Goal: Transaction & Acquisition: Download file/media

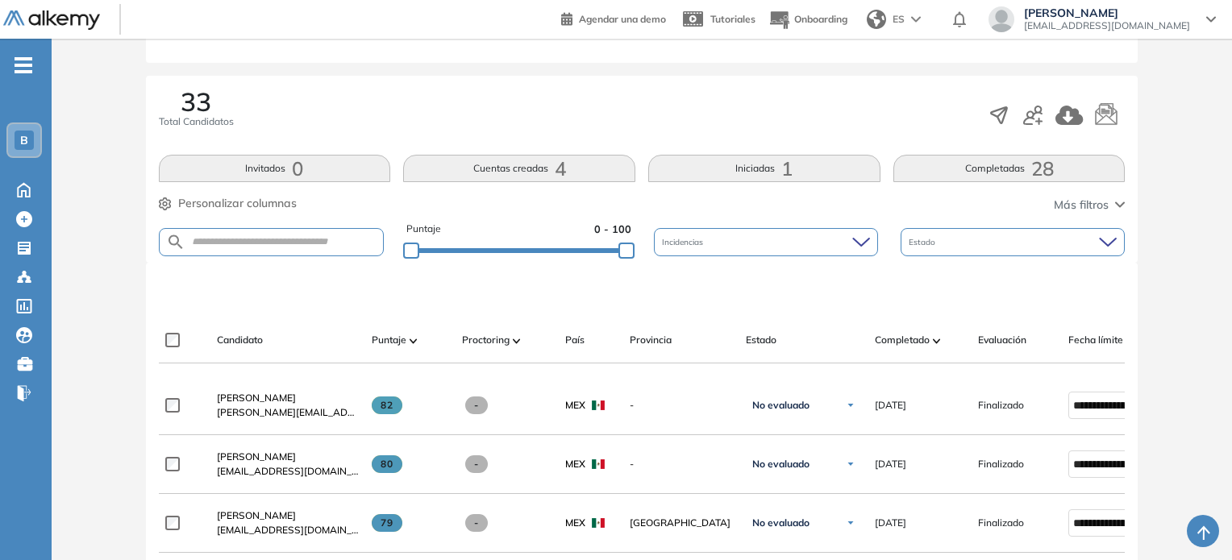
scroll to position [231, 0]
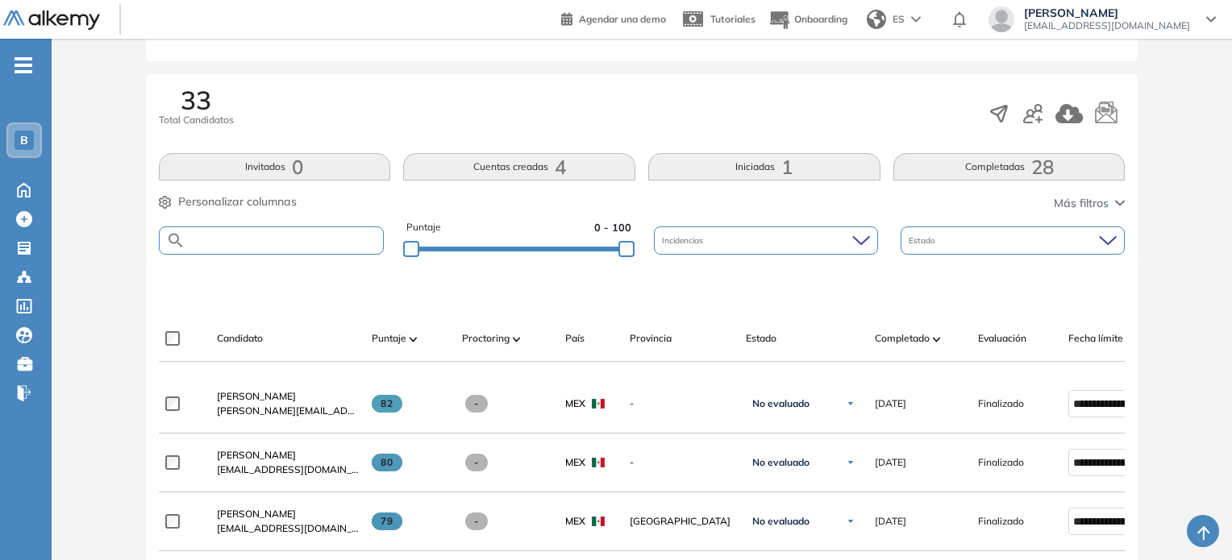
click at [324, 244] on input "text" at bounding box center [284, 241] width 198 height 12
type input "*****"
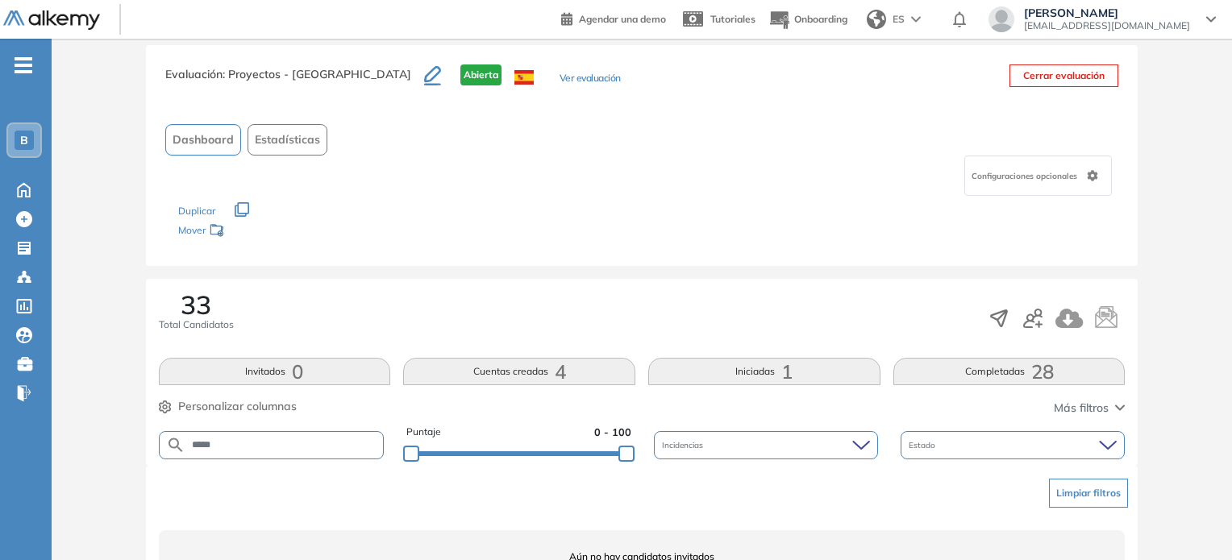
scroll to position [24, 0]
click at [200, 65] on div "Evaluación : Proyectos - [GEOGRAPHIC_DATA] Abierta Ver evaluación Cerrar evalua…" at bounding box center [642, 157] width 993 height 221
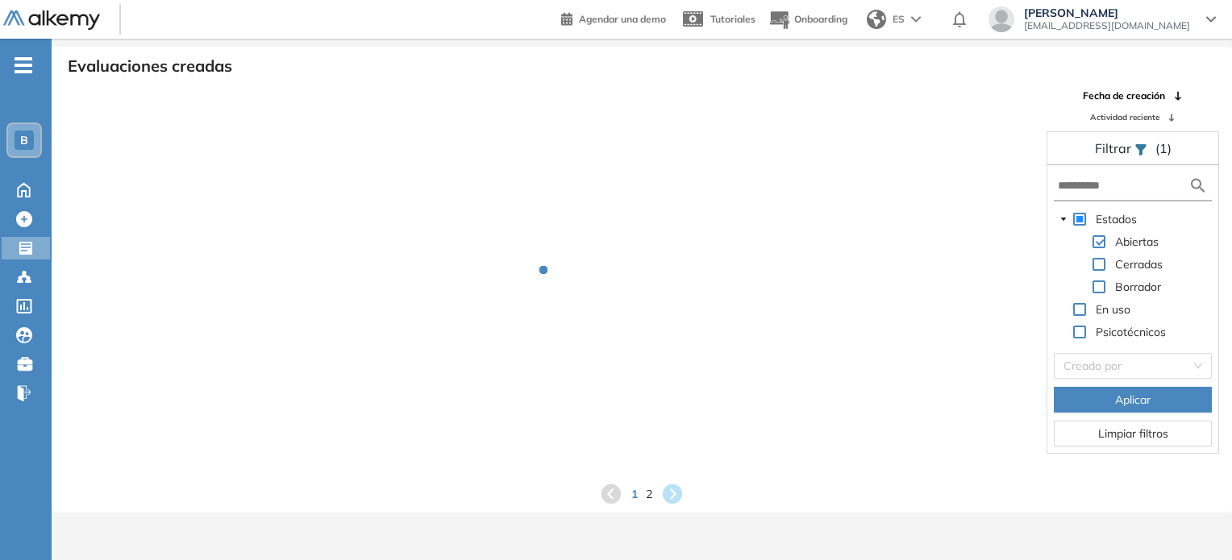
scroll to position [35, 0]
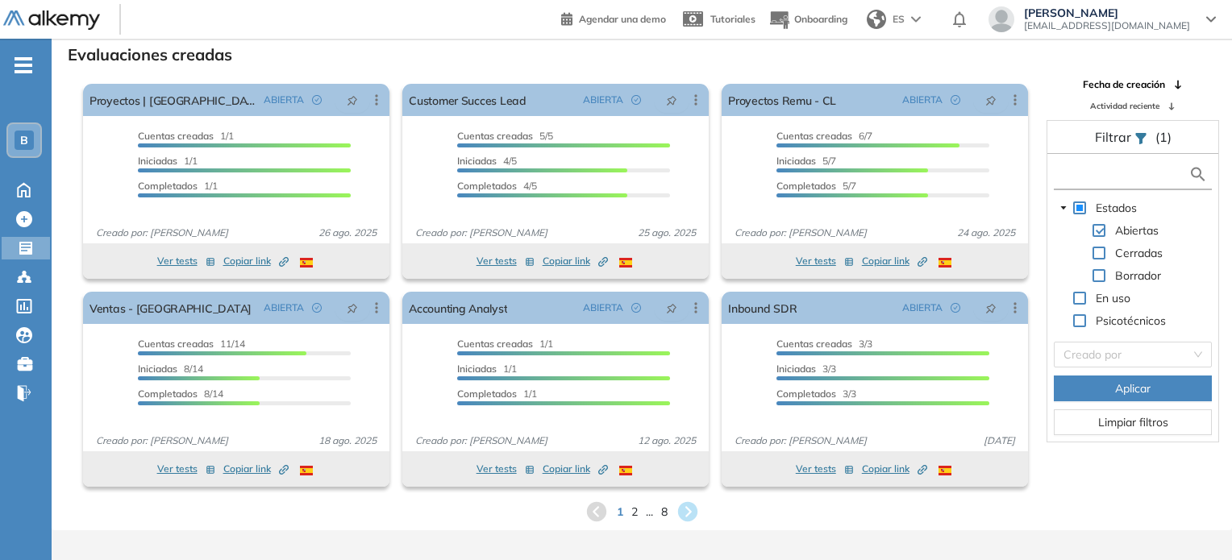
click at [1100, 167] on input "text" at bounding box center [1123, 174] width 131 height 17
type input "****"
click at [1117, 386] on span "Aplicar" at bounding box center [1132, 389] width 35 height 18
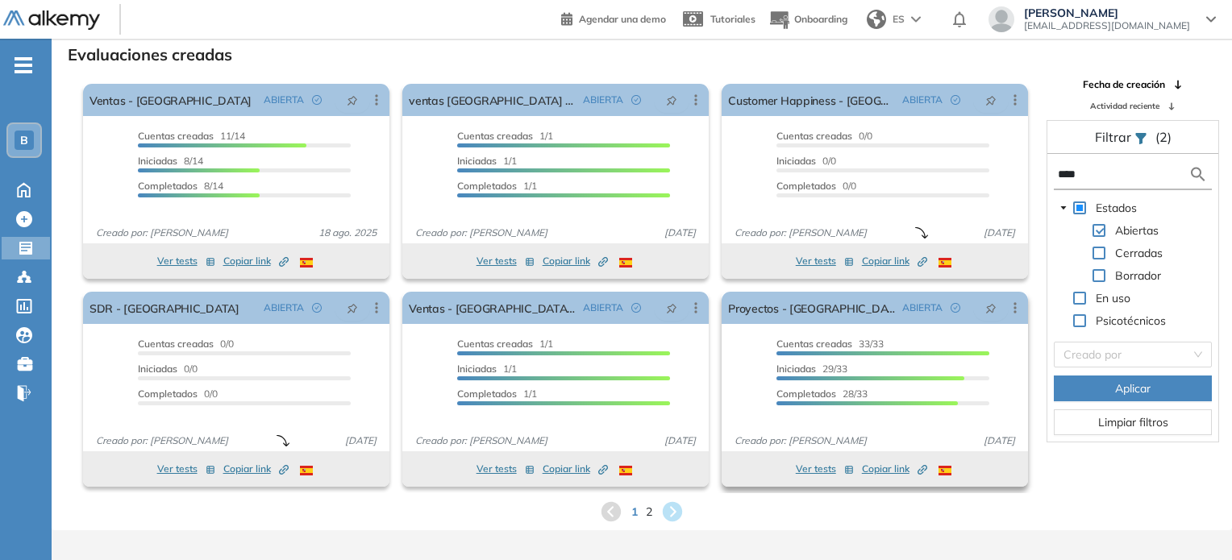
click at [880, 467] on span "Copiar link Created by potrace 1.16, written by [PERSON_NAME] [DATE]-[DATE]" at bounding box center [894, 469] width 65 height 15
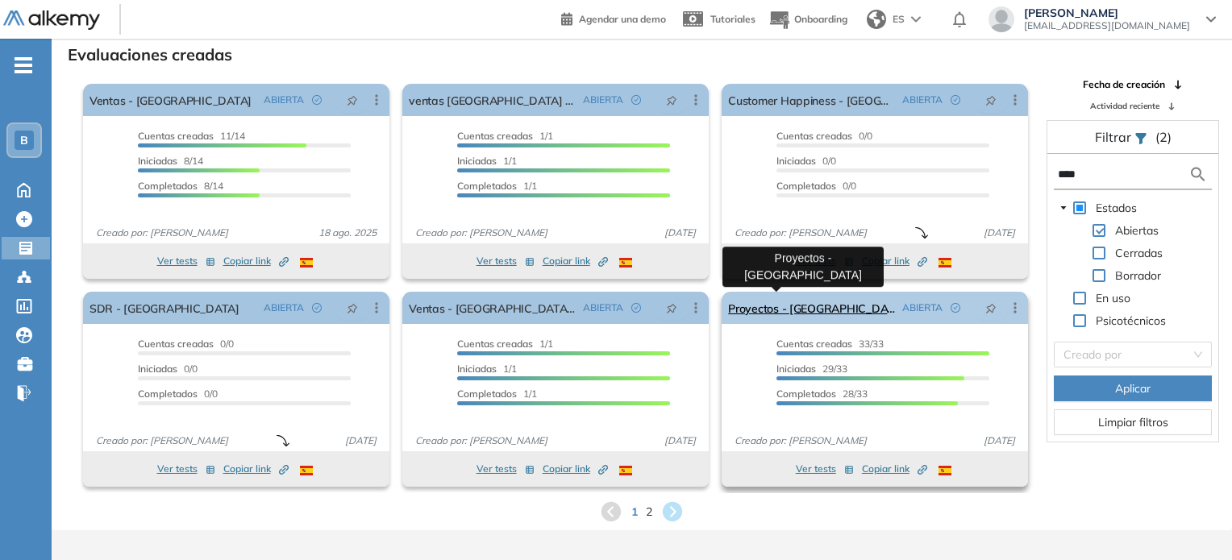
click at [779, 312] on link "Proyectos - [GEOGRAPHIC_DATA]" at bounding box center [812, 308] width 168 height 32
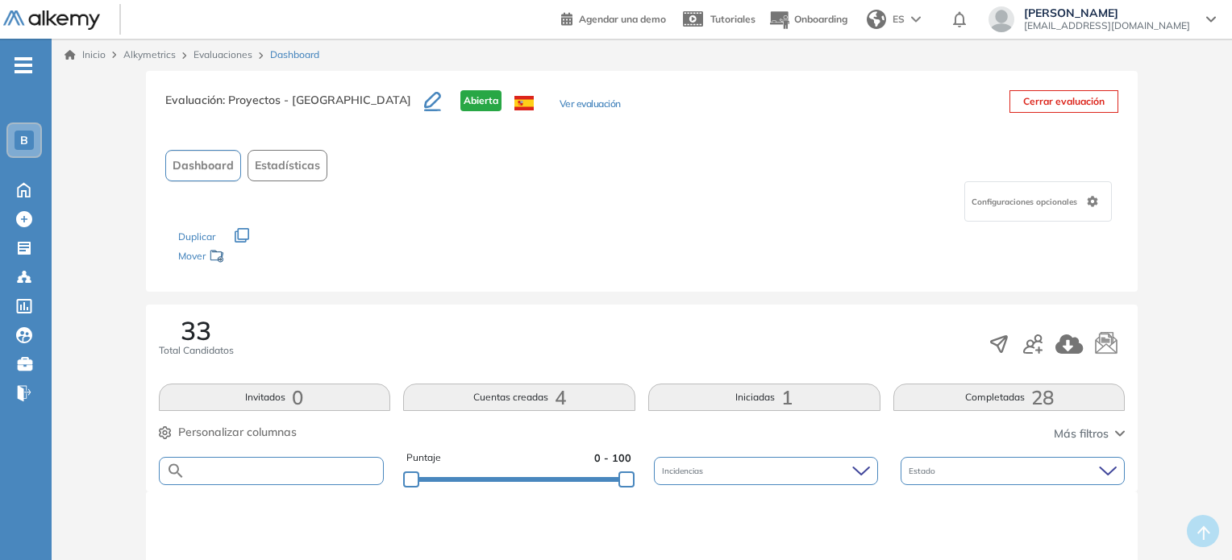
click at [314, 473] on input "text" at bounding box center [284, 471] width 198 height 12
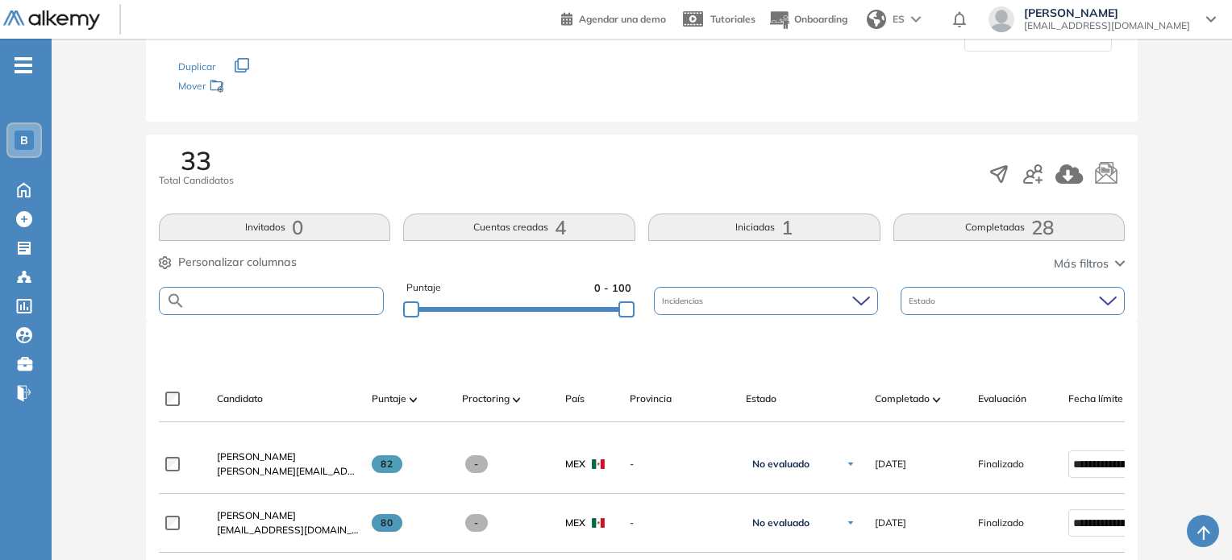
scroll to position [168, 0]
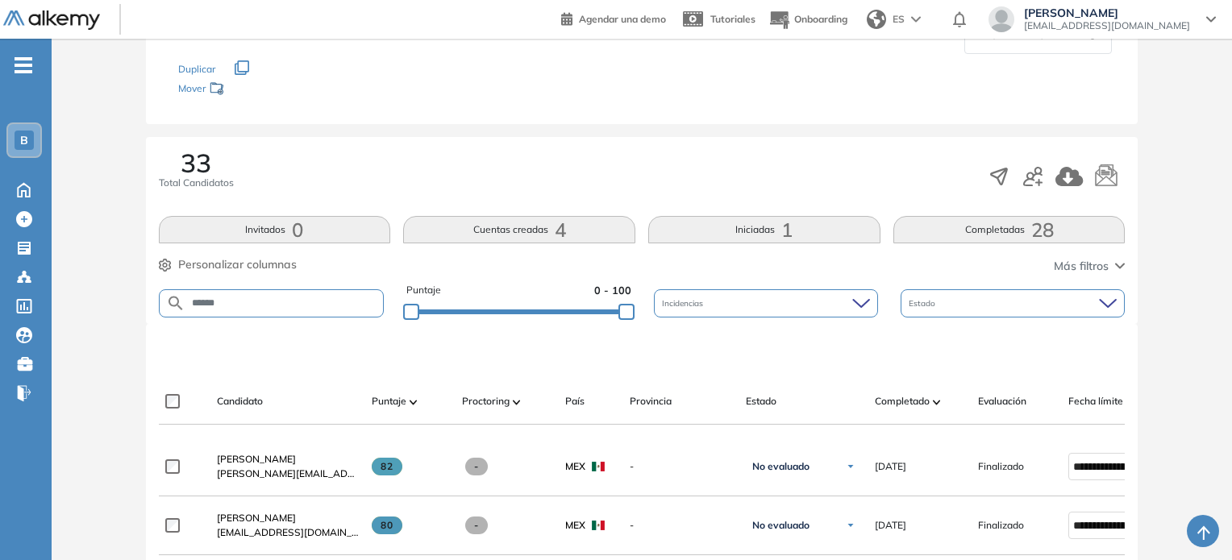
type input "******"
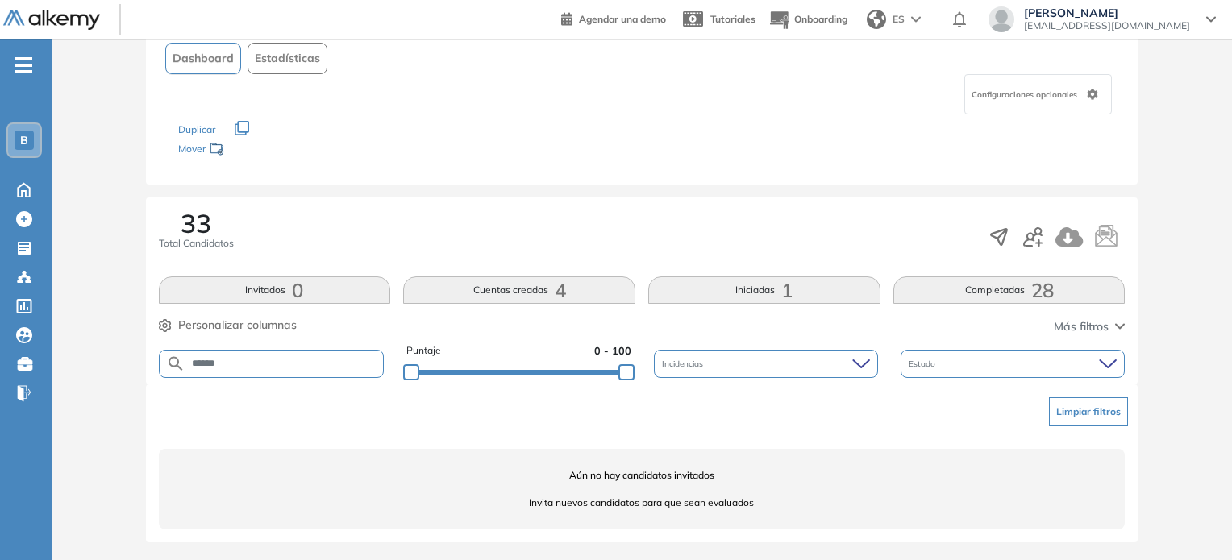
scroll to position [26, 0]
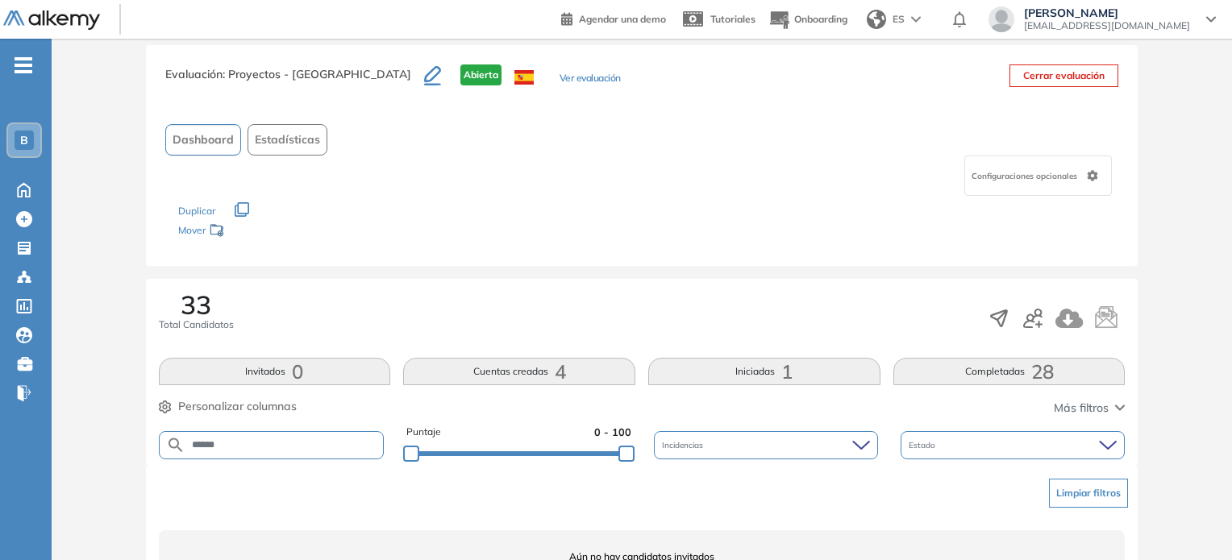
click at [231, 441] on input "******" at bounding box center [284, 445] width 198 height 12
click at [298, 439] on input "text" at bounding box center [284, 445] width 198 height 12
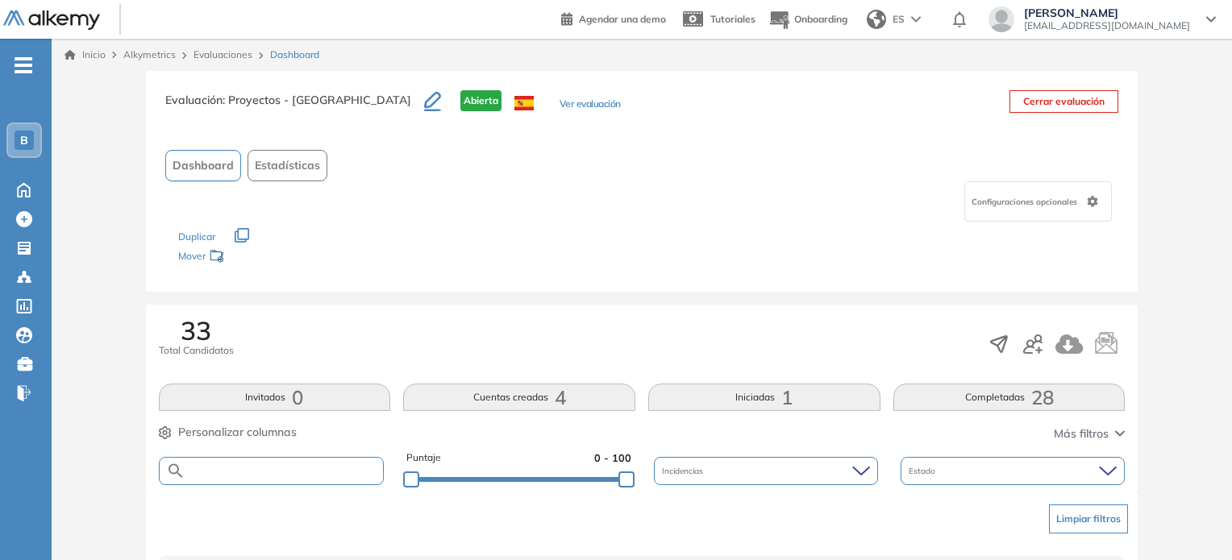
scroll to position [107, 0]
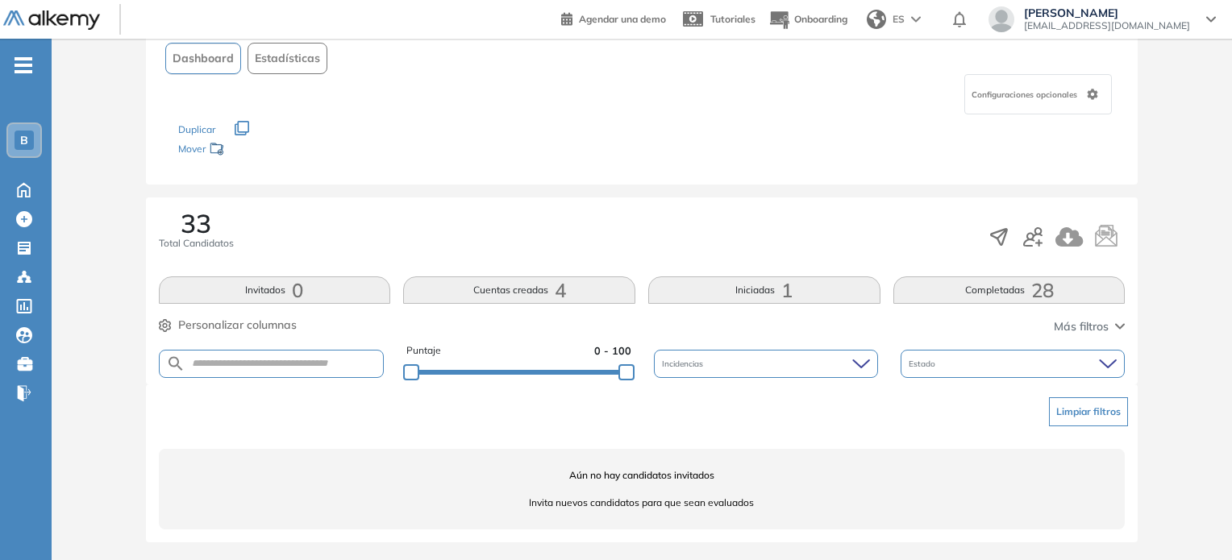
click at [1093, 404] on button "Limpiar filtros" at bounding box center [1088, 412] width 79 height 29
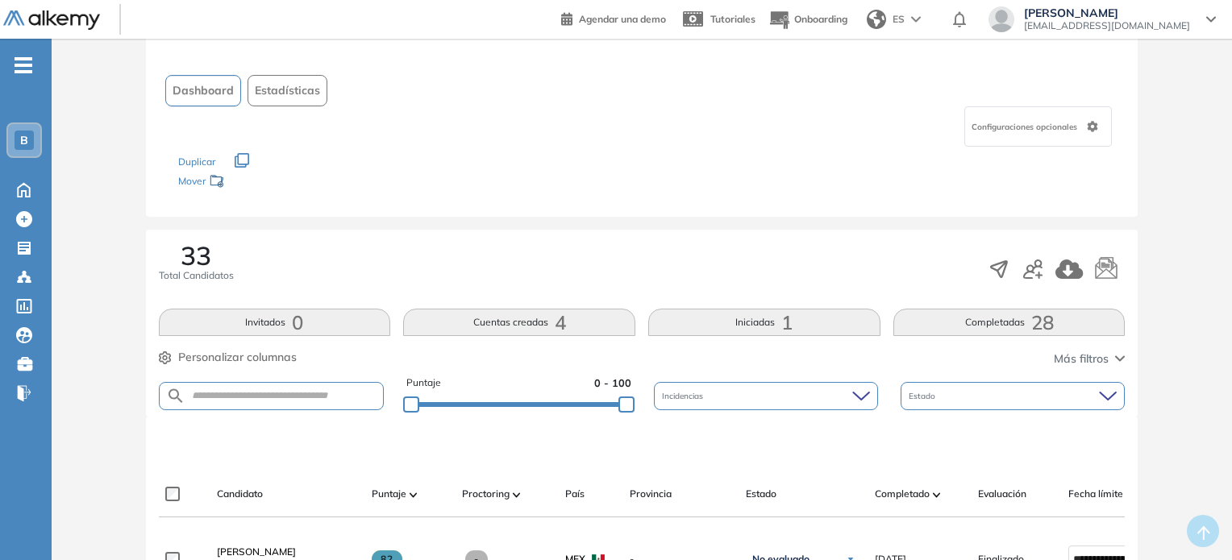
scroll to position [0, 0]
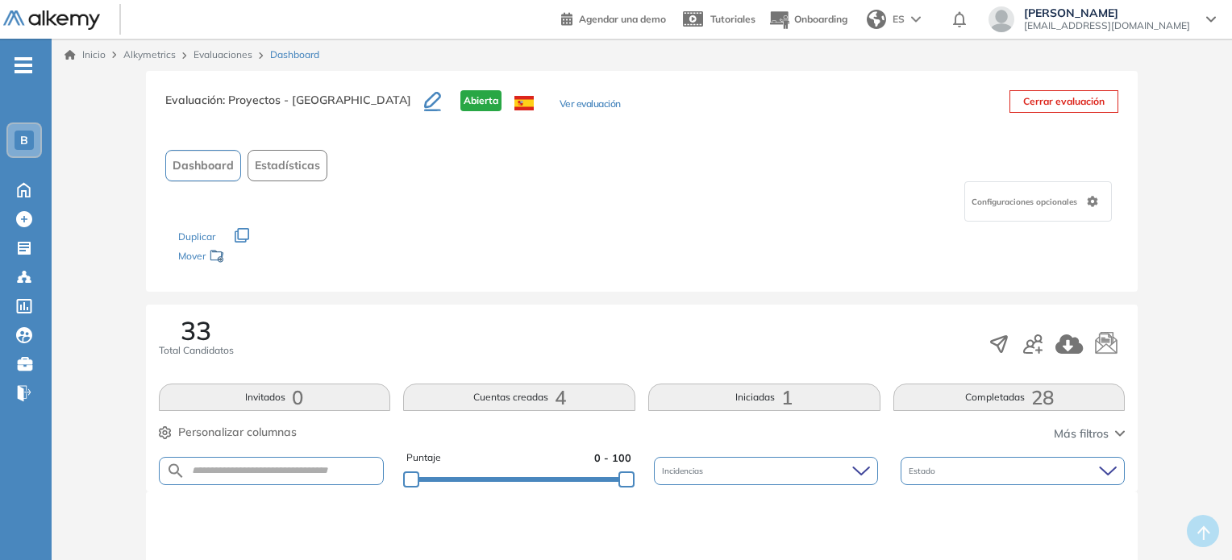
scroll to position [35, 0]
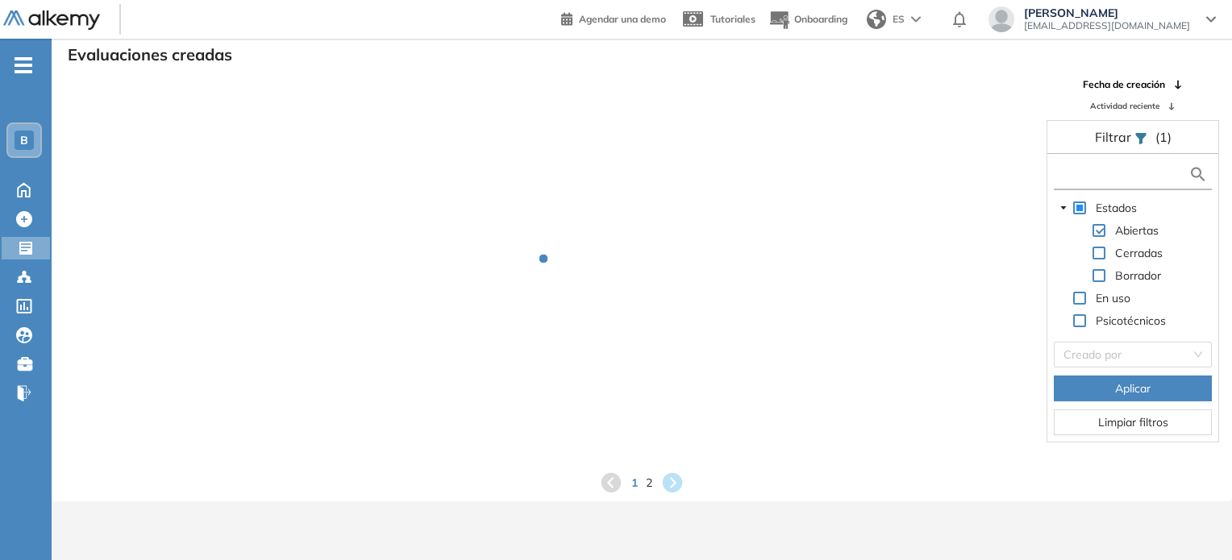
click at [1089, 169] on input "text" at bounding box center [1123, 174] width 131 height 17
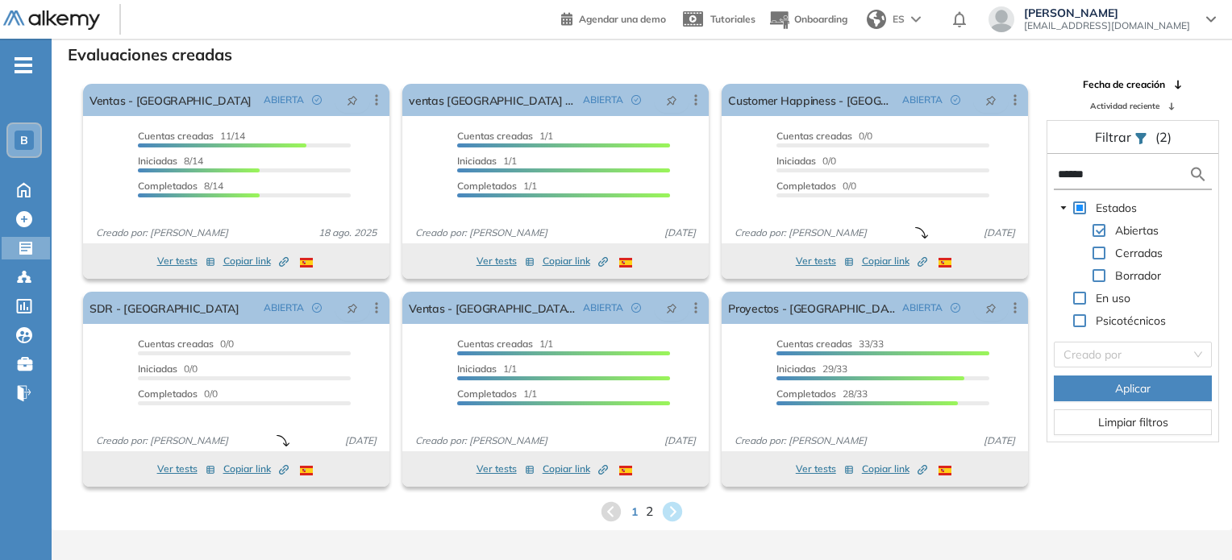
type input "******"
click at [652, 513] on span "2" at bounding box center [649, 512] width 6 height 17
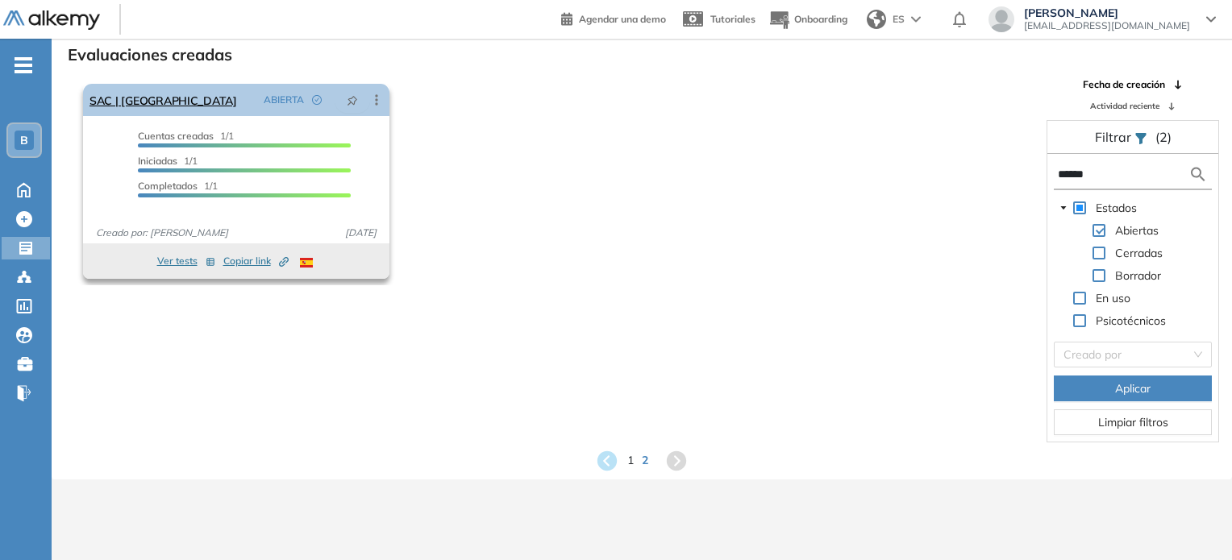
click at [156, 110] on div "SAC | Mexico ABIERTA Editar Los siguientes tests ya no están disponibles o tien…" at bounding box center [236, 100] width 306 height 32
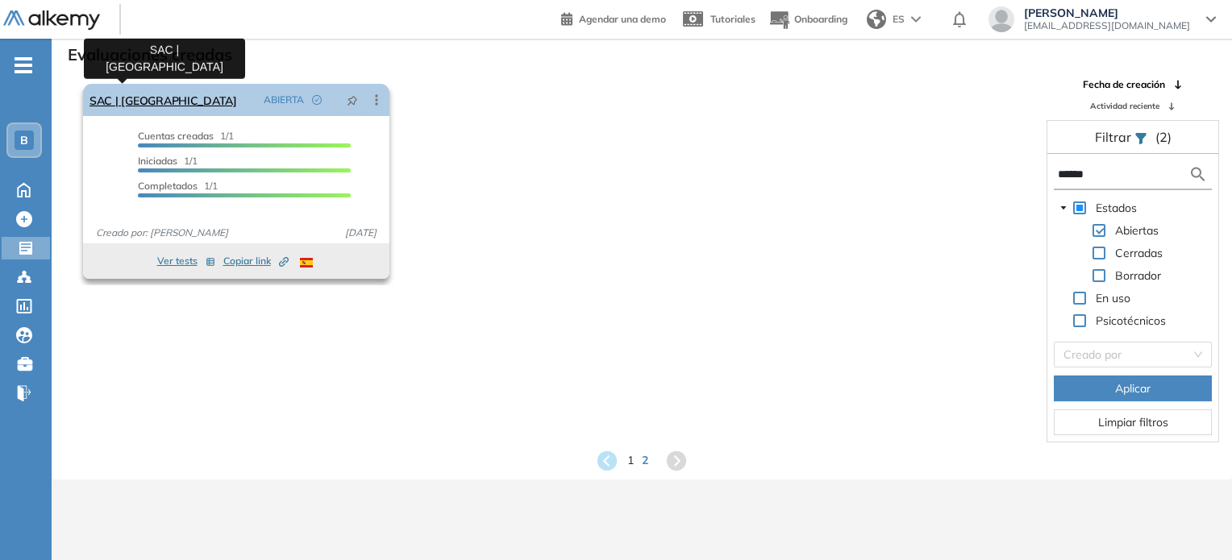
click at [143, 100] on link "SAC | [GEOGRAPHIC_DATA]" at bounding box center [164, 100] width 148 height 32
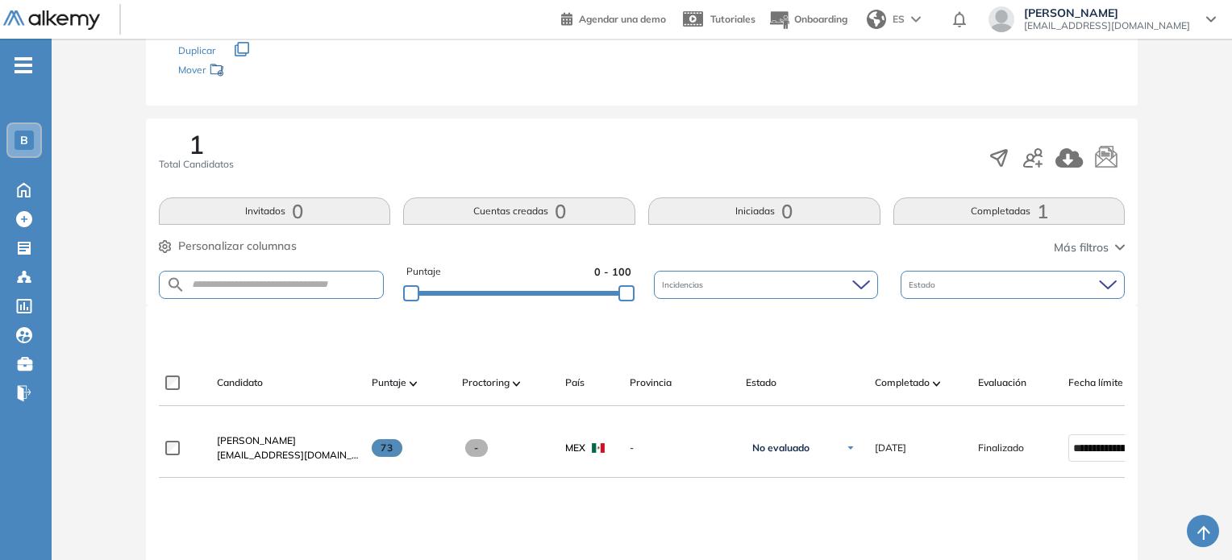
scroll to position [211, 0]
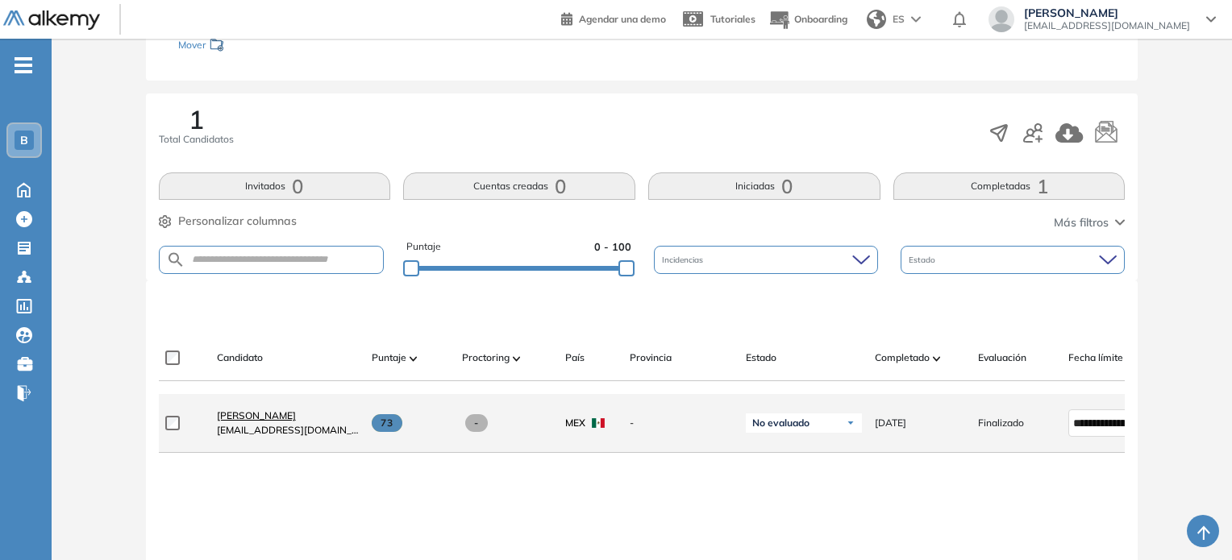
click at [289, 422] on span "[PERSON_NAME]" at bounding box center [256, 416] width 79 height 12
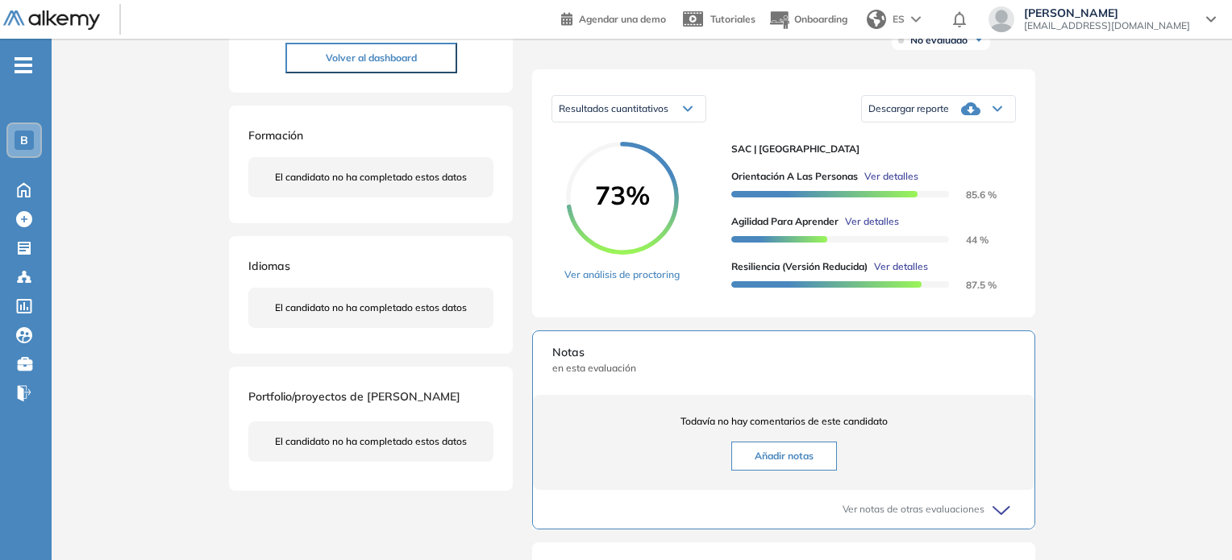
scroll to position [222, 0]
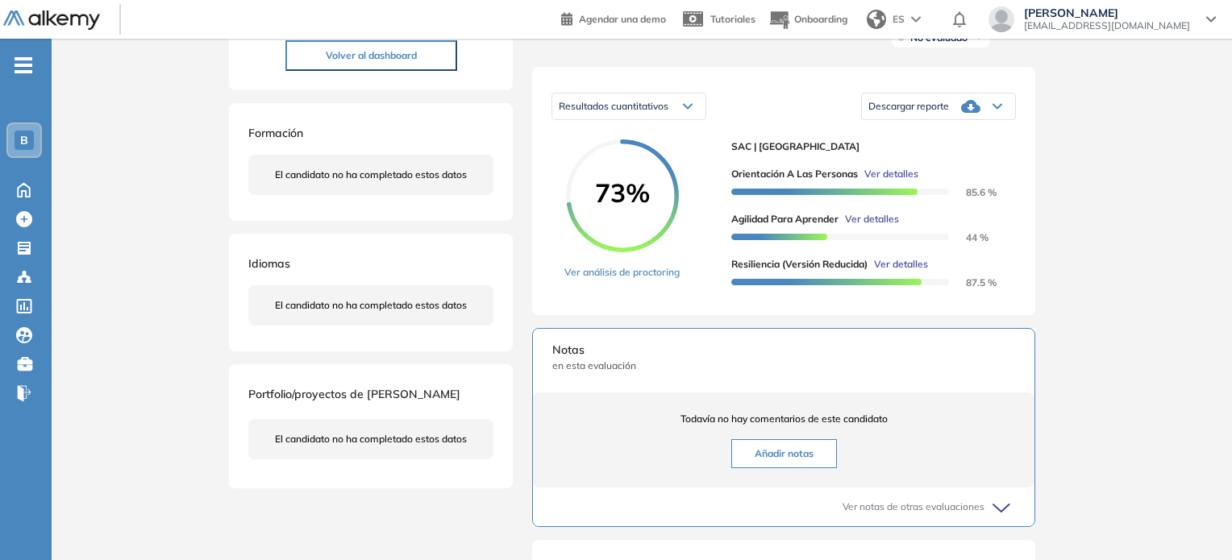
click at [989, 123] on div "Descargar reporte" at bounding box center [938, 106] width 153 height 32
click at [972, 169] on li "Descargar informe resumido" at bounding box center [929, 160] width 120 height 16
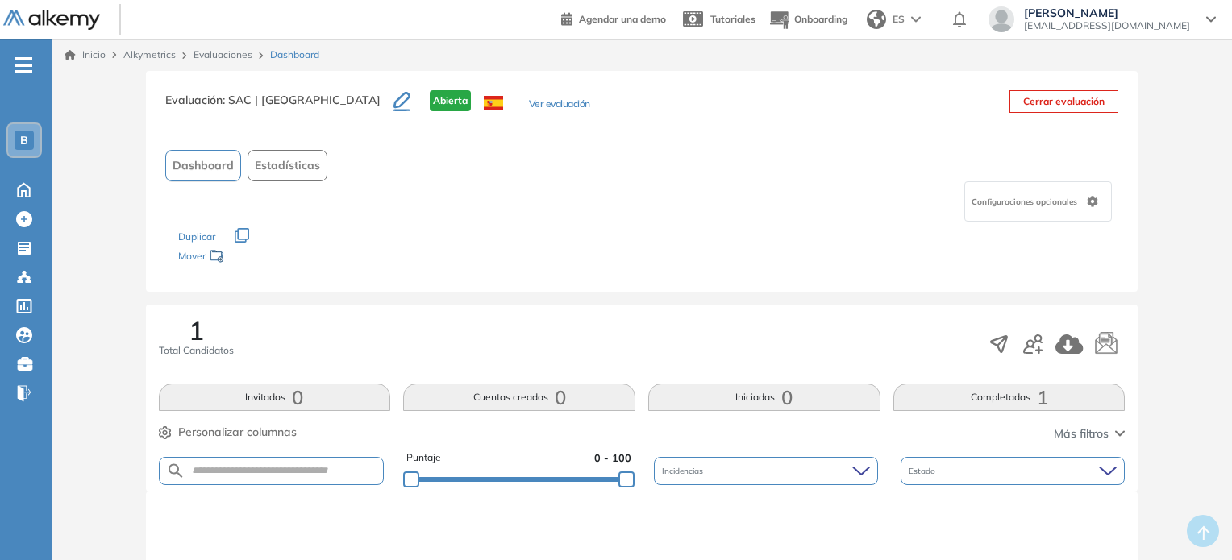
click at [223, 56] on link "Evaluaciones" at bounding box center [223, 54] width 59 height 12
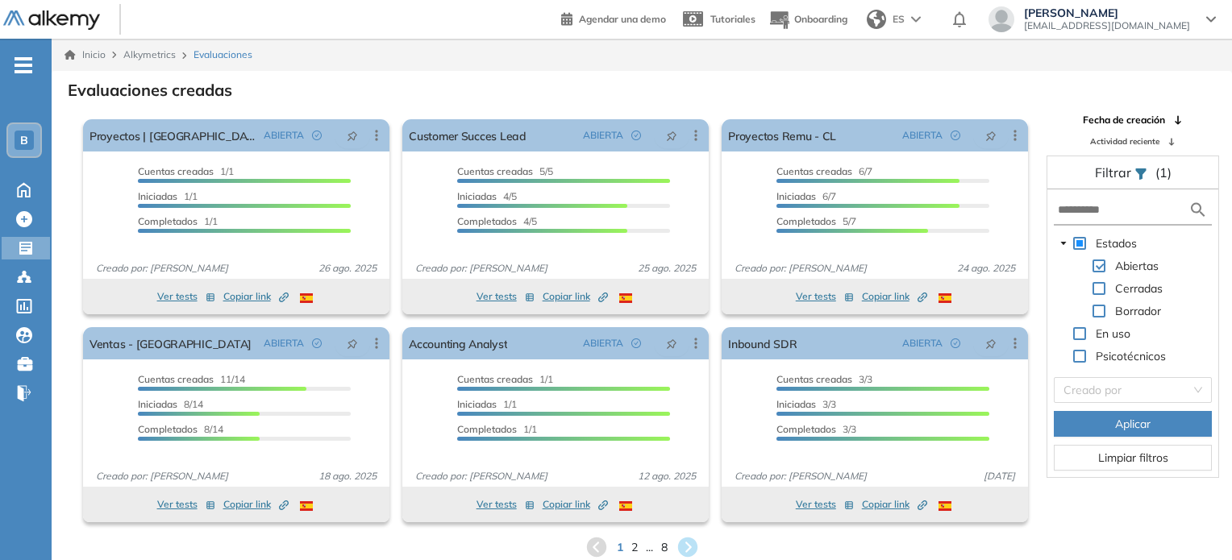
click at [1077, 215] on form at bounding box center [1133, 211] width 158 height 30
click at [1077, 215] on input "text" at bounding box center [1123, 210] width 131 height 17
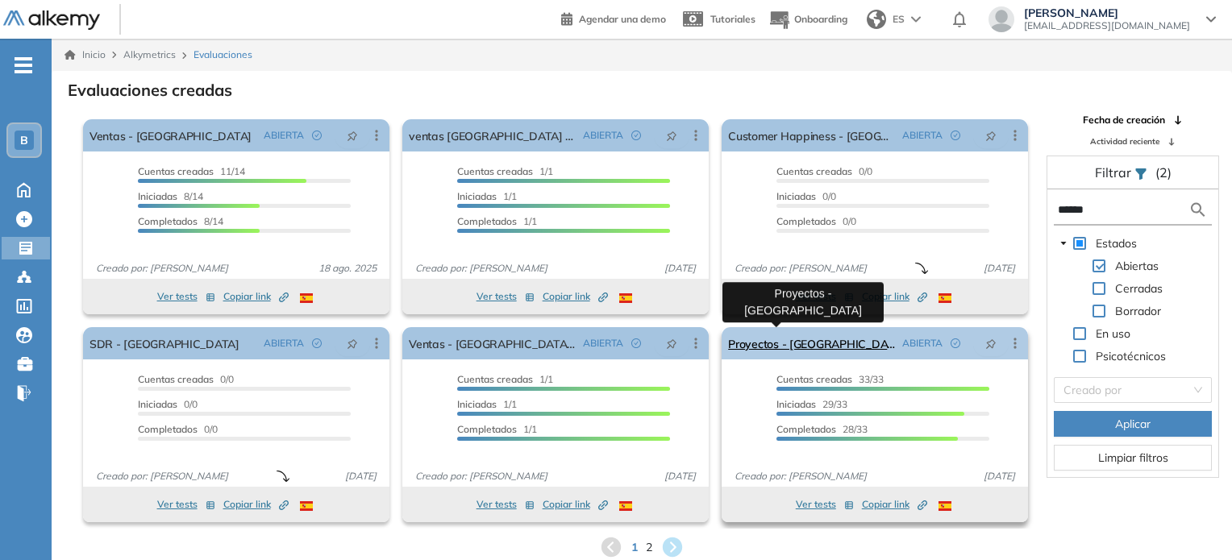
type input "******"
click at [761, 348] on link "Proyectos - [GEOGRAPHIC_DATA]" at bounding box center [812, 343] width 168 height 32
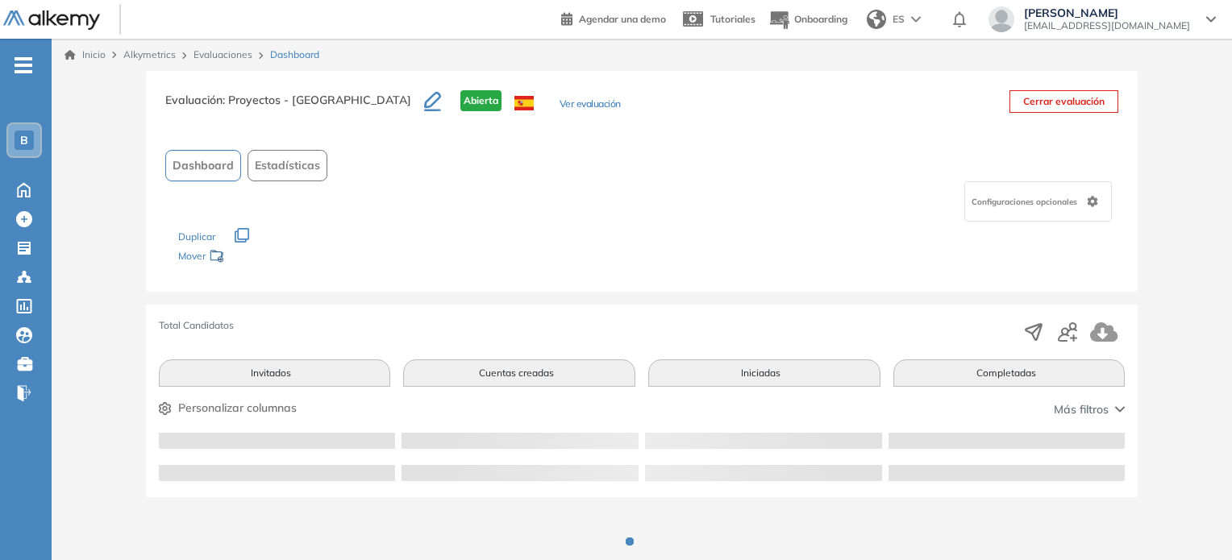
click at [219, 58] on link "Evaluaciones" at bounding box center [223, 54] width 59 height 12
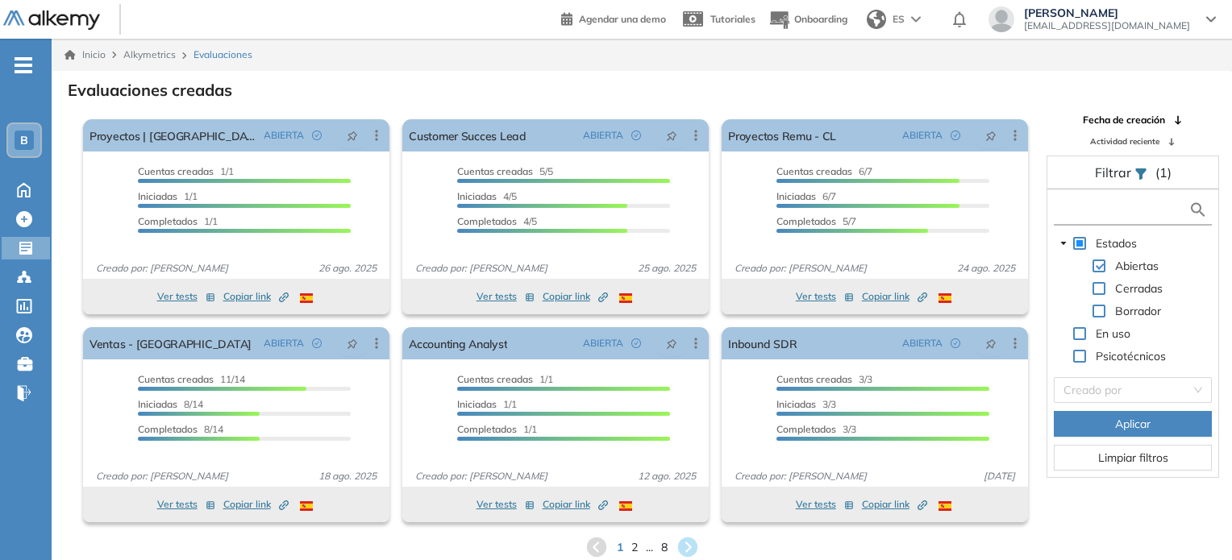
click at [1089, 209] on input "text" at bounding box center [1123, 210] width 131 height 17
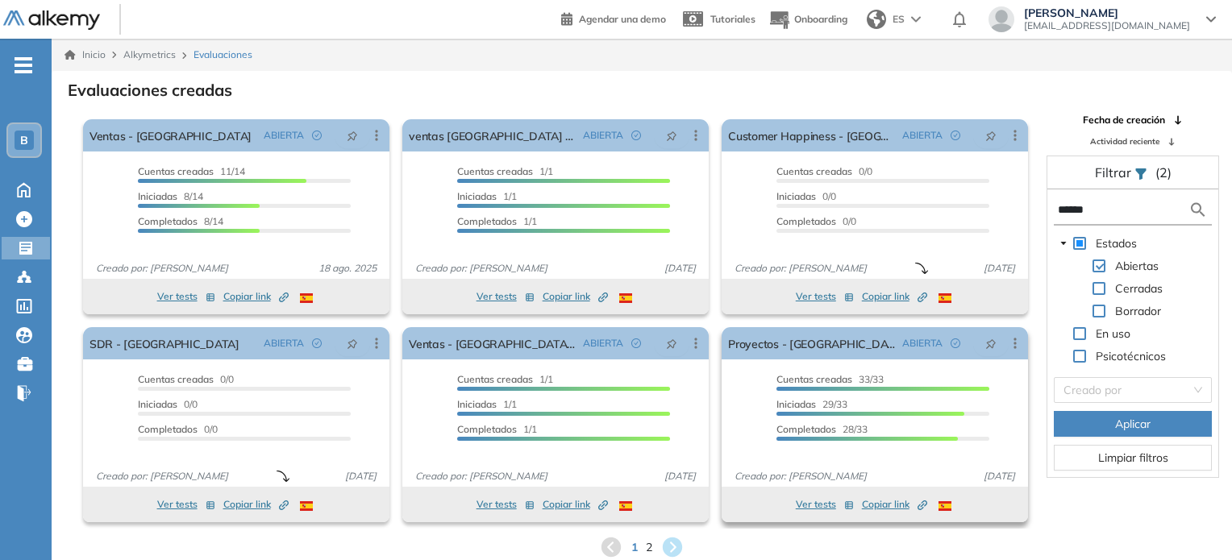
type input "******"
click at [874, 505] on span "Copiar link Created by potrace 1.16, written by [PERSON_NAME] [DATE]-[DATE]" at bounding box center [894, 505] width 65 height 15
